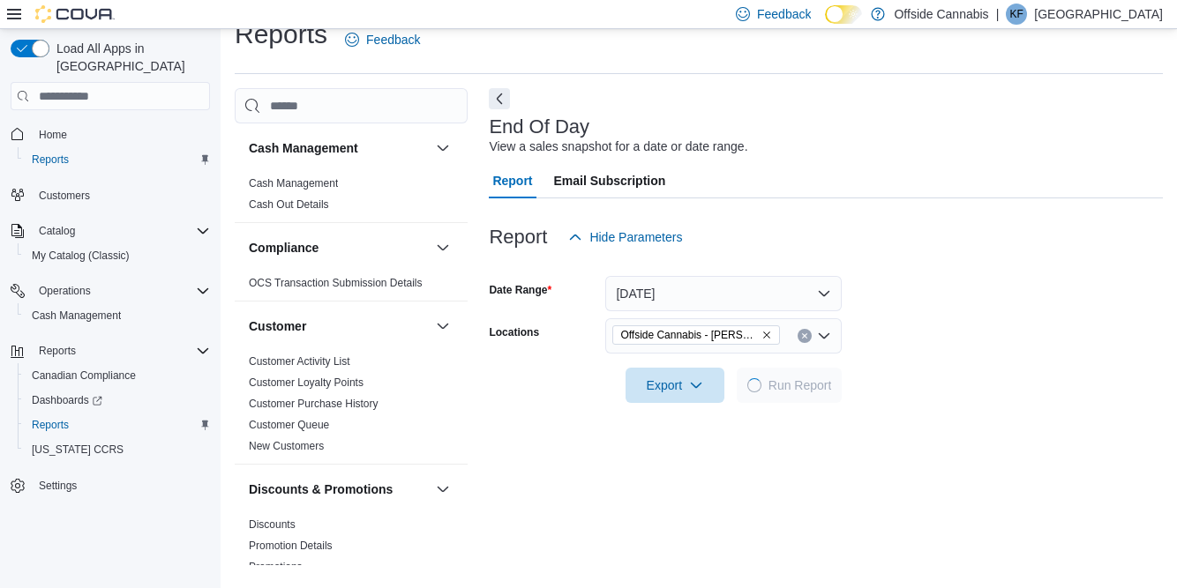
scroll to position [41, 0]
